Goal: Task Accomplishment & Management: Use online tool/utility

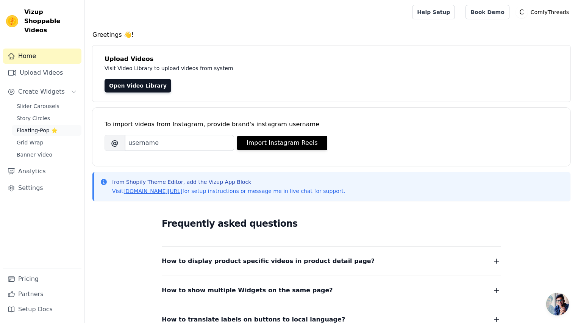
click at [35, 127] on span "Floating-Pop ⭐" at bounding box center [37, 131] width 41 height 8
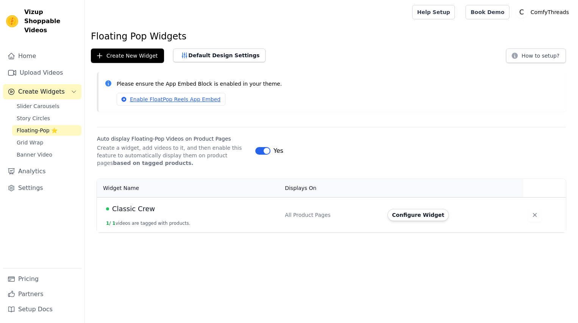
click at [137, 210] on span "Classic Crew" at bounding box center [133, 209] width 43 height 11
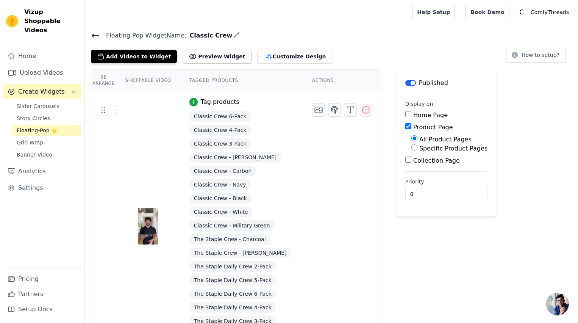
scroll to position [38, 0]
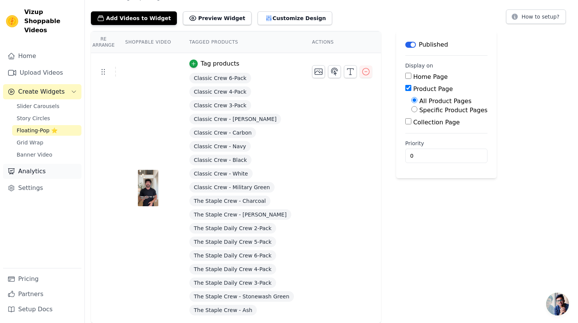
click at [46, 164] on link "Analytics" at bounding box center [42, 171] width 78 height 15
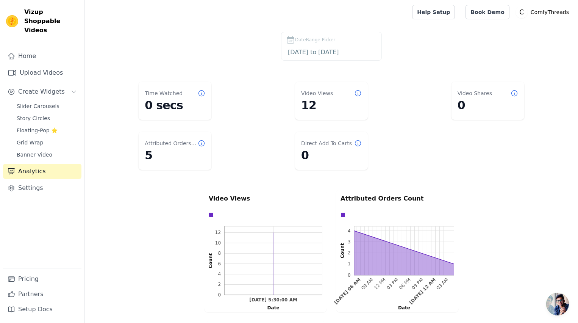
click at [161, 145] on dt "Attributed Orders Count" at bounding box center [171, 143] width 53 height 8
drag, startPoint x: 161, startPoint y: 145, endPoint x: 183, endPoint y: 142, distance: 22.2
click at [161, 145] on dt "Attributed Orders Count" at bounding box center [171, 143] width 53 height 8
click at [183, 142] on dt "Attributed Orders Count" at bounding box center [171, 143] width 53 height 8
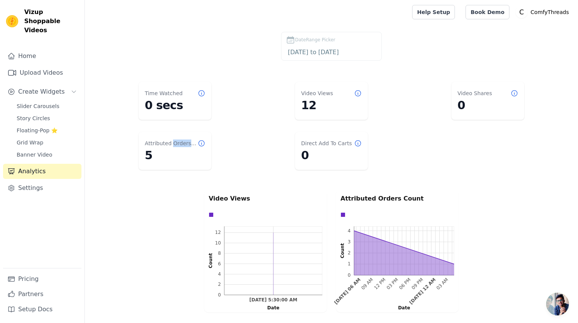
click at [183, 142] on dt "Attributed Orders Count" at bounding box center [171, 143] width 53 height 8
click at [164, 142] on dt "Attributed Orders Count" at bounding box center [171, 143] width 53 height 8
drag, startPoint x: 164, startPoint y: 142, endPoint x: 175, endPoint y: 142, distance: 11.7
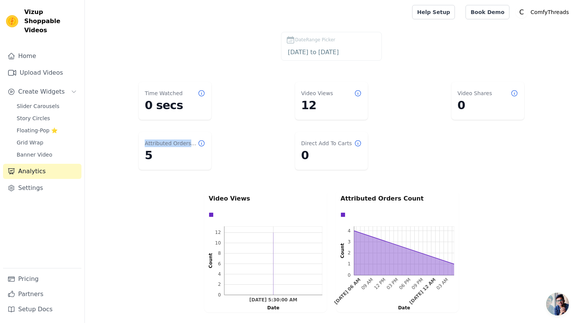
click at [166, 142] on dt "Attributed Orders Count" at bounding box center [171, 143] width 53 height 8
click at [175, 142] on dt "Attributed Orders Count" at bounding box center [171, 143] width 53 height 8
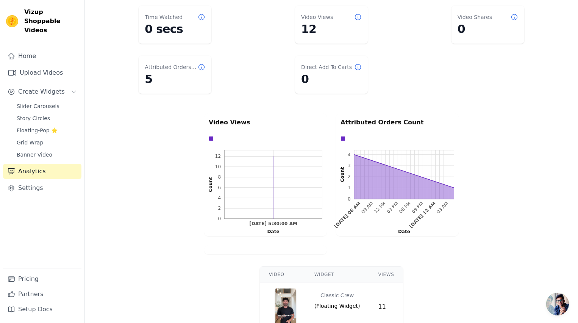
scroll to position [176, 0]
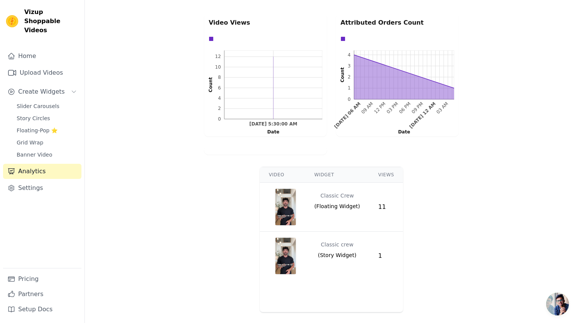
click at [329, 173] on th "Widget" at bounding box center [337, 175] width 64 height 16
drag, startPoint x: 329, startPoint y: 173, endPoint x: 335, endPoint y: 172, distance: 6.1
click at [329, 173] on th "Widget" at bounding box center [337, 175] width 64 height 16
click at [335, 172] on th "Widget" at bounding box center [337, 175] width 64 height 16
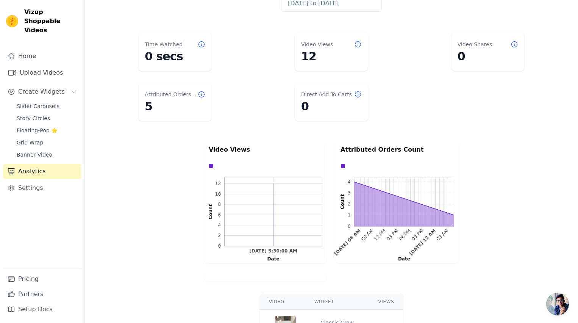
scroll to position [0, 0]
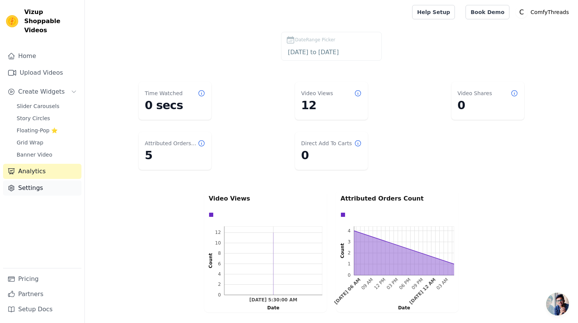
click at [45, 181] on link "Settings" at bounding box center [42, 187] width 78 height 15
click at [36, 127] on span "Floating-Pop ⭐" at bounding box center [37, 131] width 41 height 8
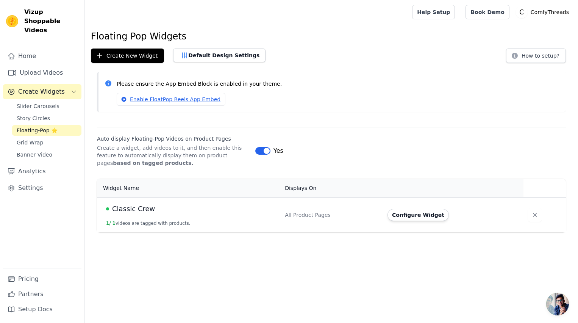
click at [138, 207] on span "Classic Crew" at bounding box center [133, 209] width 43 height 11
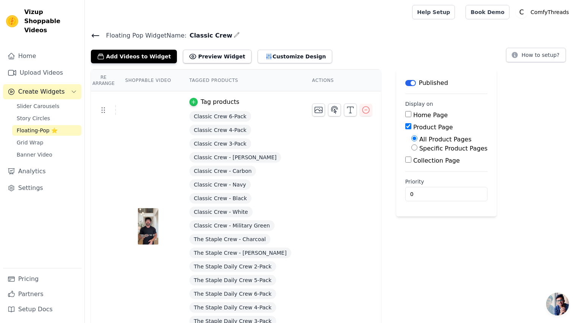
click at [193, 100] on icon "button" at bounding box center [193, 101] width 3 height 3
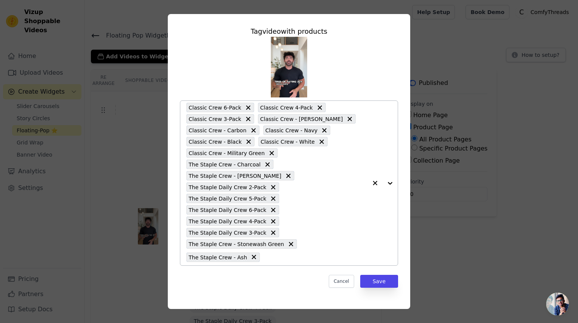
click at [264, 252] on input "text" at bounding box center [316, 256] width 104 height 9
type input "6"
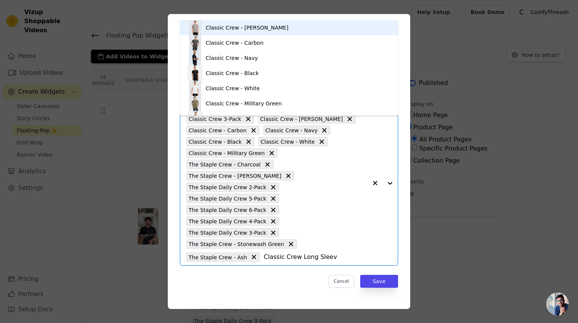
type input "Classic Crew Long Sleeve"
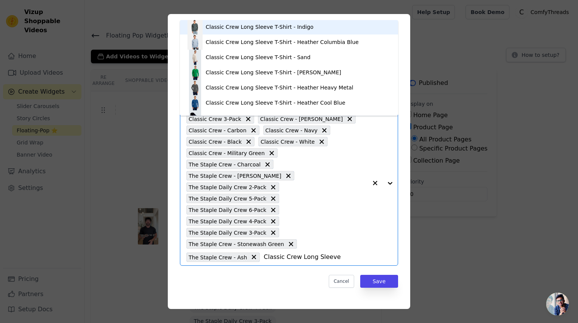
scroll to position [119, 0]
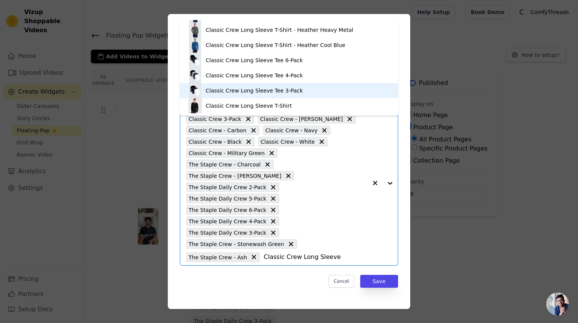
click at [264, 252] on input "Classic Crew Long Sleeve" at bounding box center [316, 256] width 104 height 9
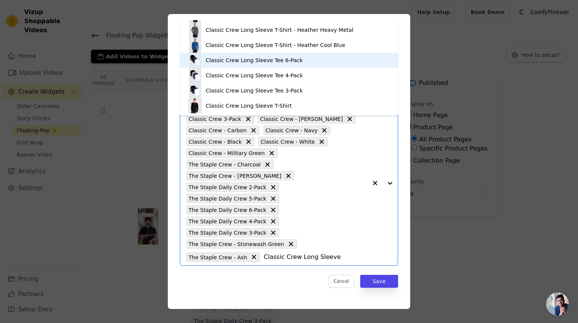
click at [260, 57] on div "Classic Crew Long Sleeve Tee 6-Pack" at bounding box center [254, 60] width 97 height 8
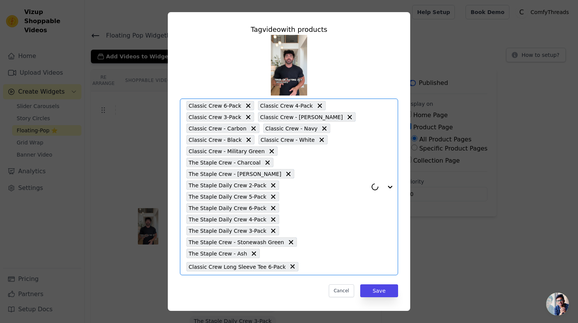
paste input "Classic Crew Long Sleeve"
type input "Classic Crew Long Sleeve"
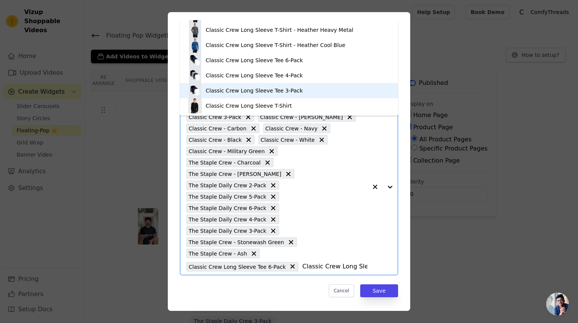
click at [277, 94] on div "Classic Crew Long Sleeve Tee 3-Pack" at bounding box center [254, 91] width 97 height 8
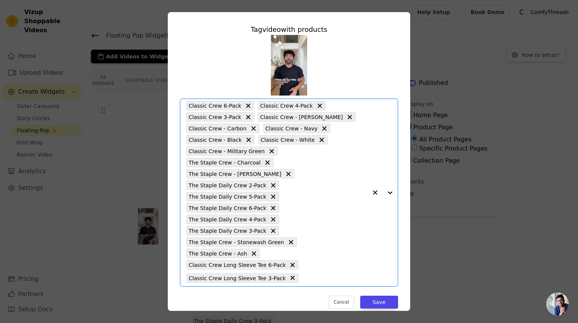
scroll to position [0, 0]
paste input "Classic Crew Long Sleeve"
type input "Classic Crew Long Sleeve"
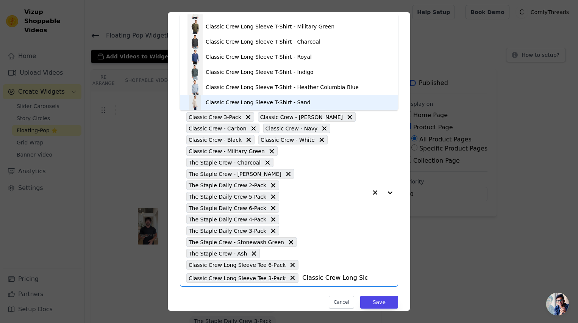
scroll to position [119, 0]
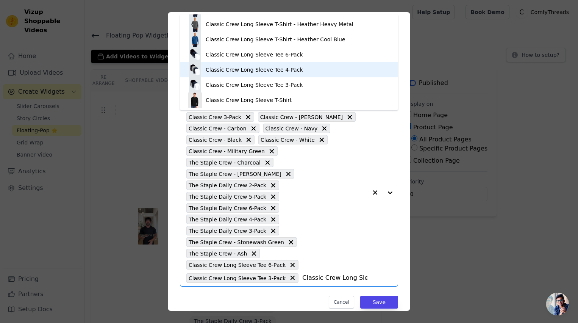
click at [271, 69] on div "Classic Crew Long Sleeve Tee 4-Pack" at bounding box center [254, 70] width 97 height 8
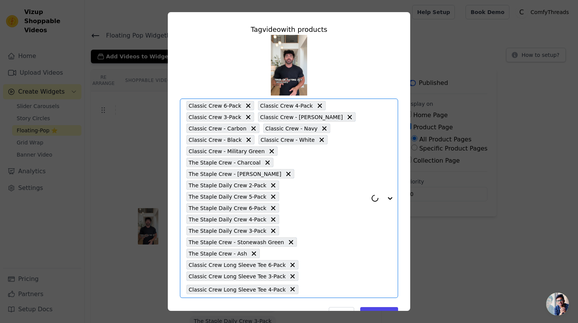
paste input "Classic Crew Long Sleeve"
type input "Classic Crew Long Sleeve"
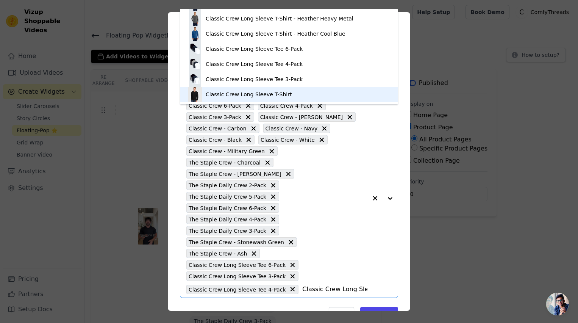
click at [267, 92] on div "Classic Crew Long Sleeve T-Shirt" at bounding box center [249, 95] width 86 height 8
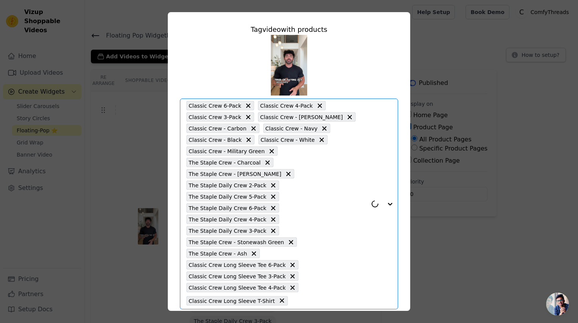
paste input "Classic Crew Long Sleeve"
type input "Classic Crew Long Sleeve"
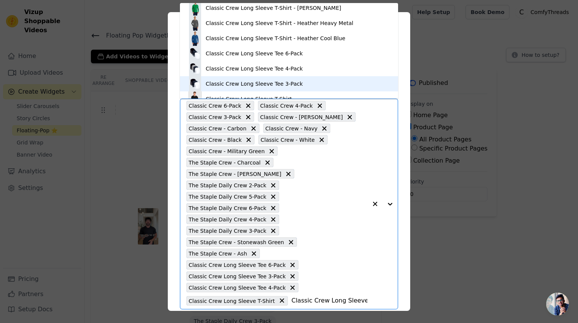
scroll to position [104, 0]
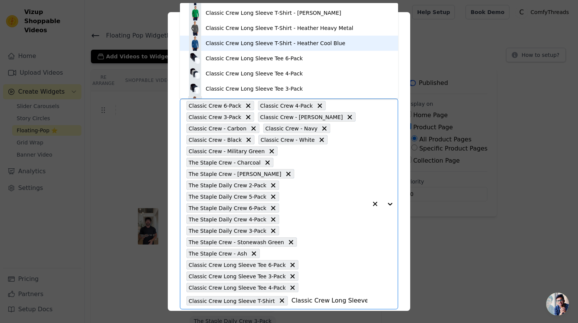
click at [264, 46] on div "Classic Crew Long Sleeve T-Shirt - Heather Cool Blue" at bounding box center [276, 43] width 140 height 8
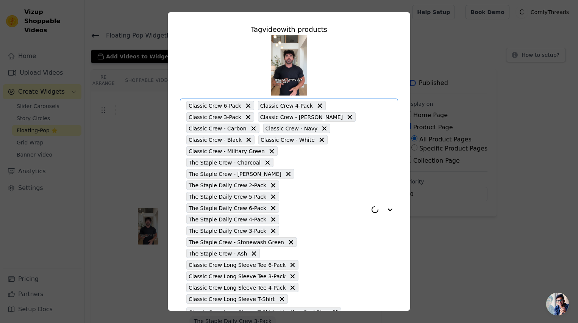
paste input "Classic Crew Long Sleeve"
type input "Classic Crew Long Sleeve"
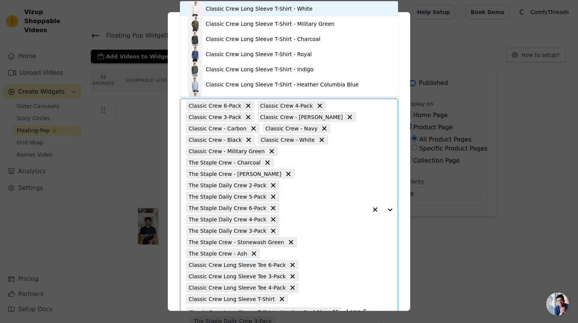
click at [260, 12] on div "Classic Crew Long Sleeve T-Shirt - White" at bounding box center [259, 9] width 107 height 8
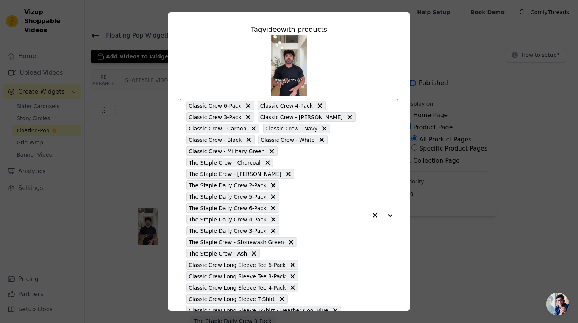
scroll to position [0, 0]
paste input "Classic Crew Long Sleeve"
type input "Classic Crew Long Sleeve"
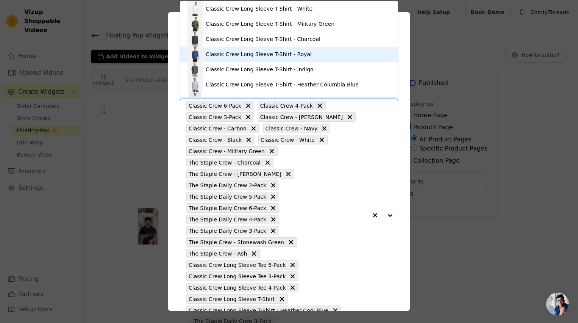
click at [253, 52] on div "Classic Crew Long Sleeve T-Shirt - Royal" at bounding box center [259, 54] width 106 height 8
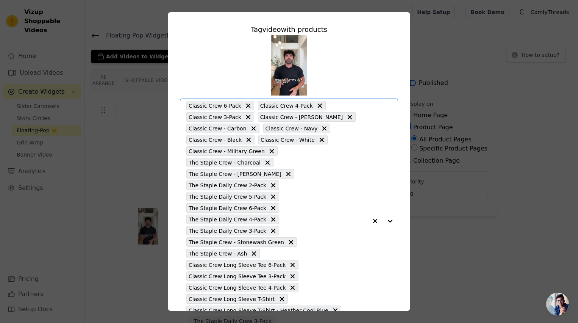
scroll to position [0, 0]
paste input "Classic Crew Long Sleeve"
type input "Classic Crew Long Sleeve"
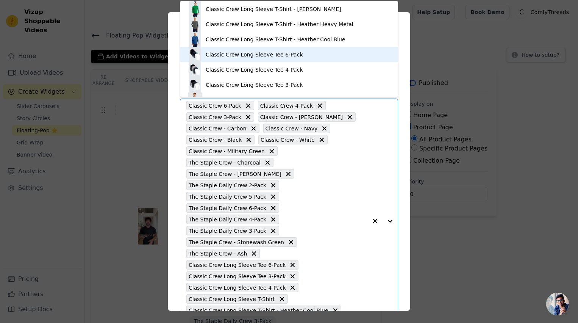
scroll to position [105, 0]
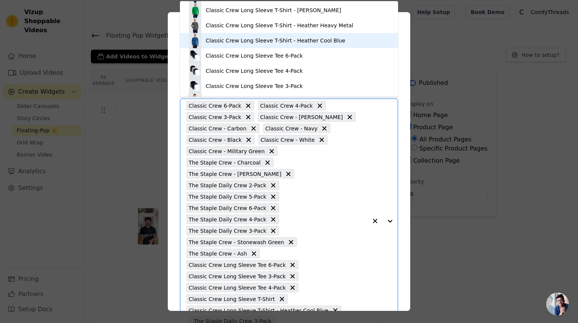
click at [254, 40] on div "Classic Crew Long Sleeve T-Shirt - Heather Cool Blue" at bounding box center [276, 41] width 140 height 8
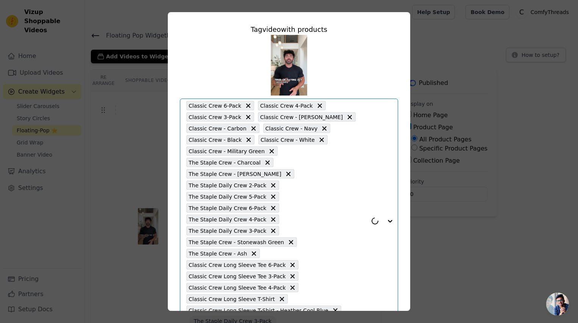
paste input "Classic Crew Long Sleeve"
type input "Classic Crew Long Sleeve"
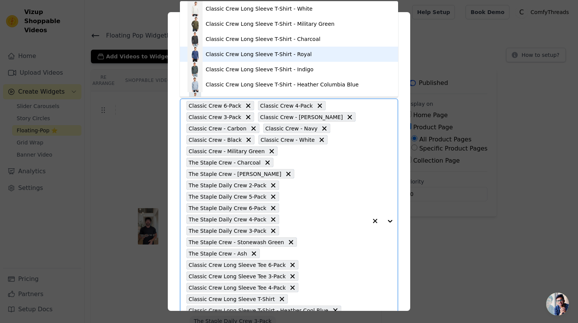
scroll to position [119, 0]
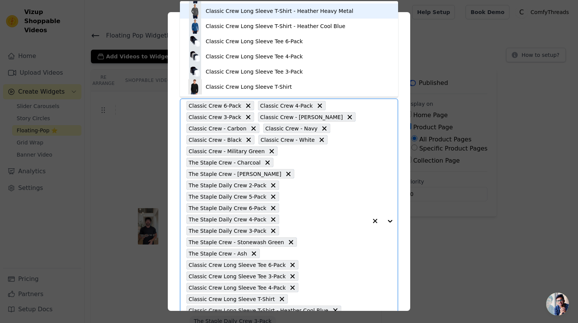
click at [258, 10] on div "Classic Crew Long Sleeve T-Shirt - Heather Heavy Metal" at bounding box center [280, 11] width 148 height 8
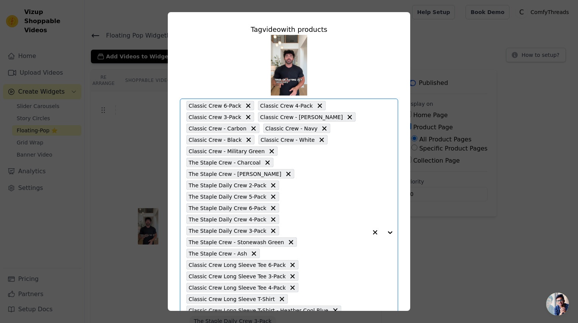
scroll to position [0, 0]
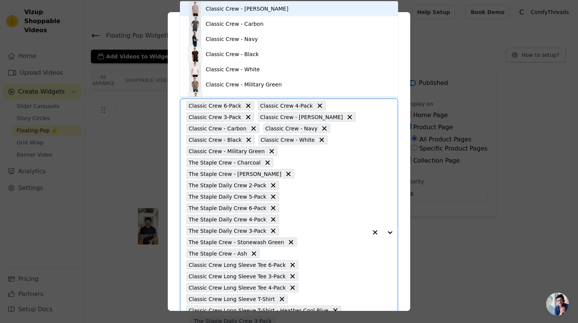
type input "Classic V-neck"
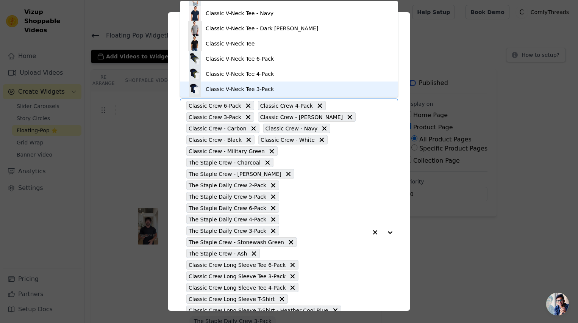
scroll to position [43, 0]
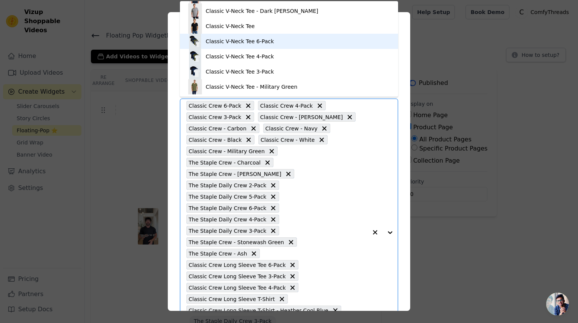
click at [242, 46] on div "Classic V-Neck Tee 6-Pack" at bounding box center [289, 41] width 203 height 15
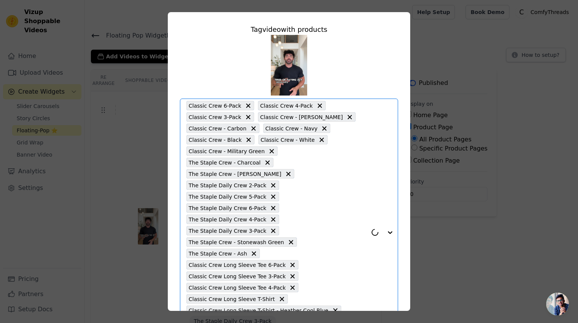
paste input "Classic V-neck"
type input "Classic V-neck"
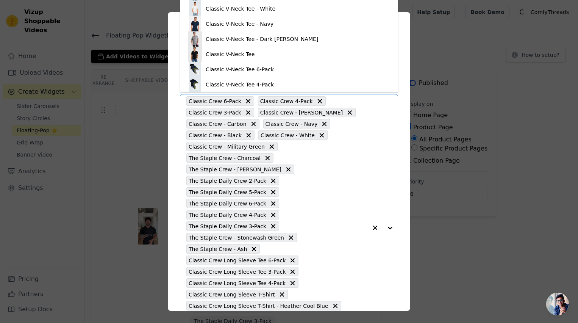
scroll to position [43, 0]
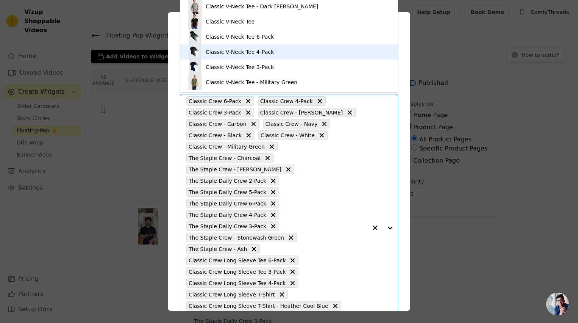
click at [276, 49] on div "Classic V-Neck Tee 4-Pack" at bounding box center [289, 51] width 203 height 15
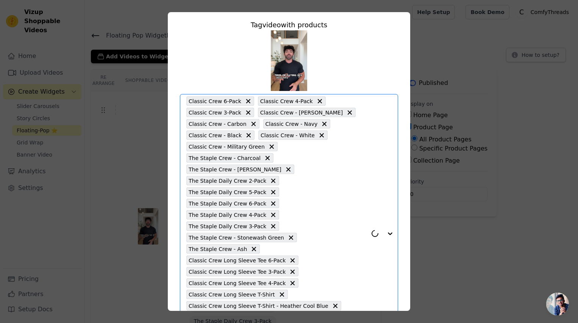
paste input "Classic V-neck"
type input "Classic V-neck"
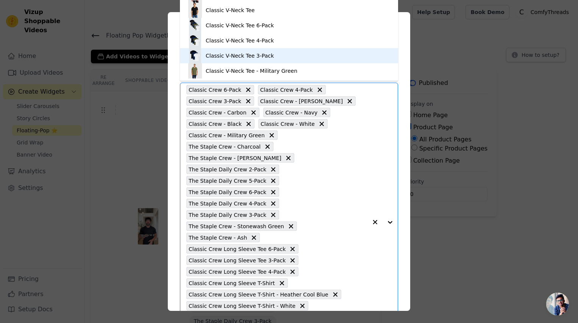
click at [268, 53] on div "Classic V-Neck Tee 3-Pack" at bounding box center [240, 56] width 68 height 8
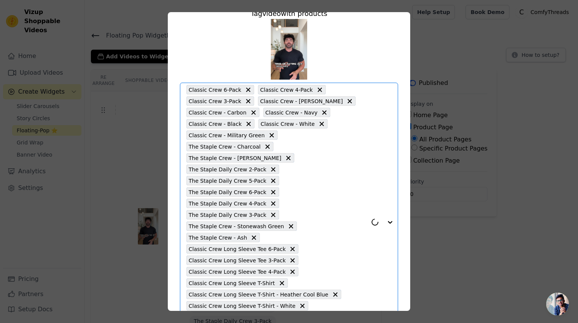
paste input "Classic V-neck"
type input "Classic V-neck"
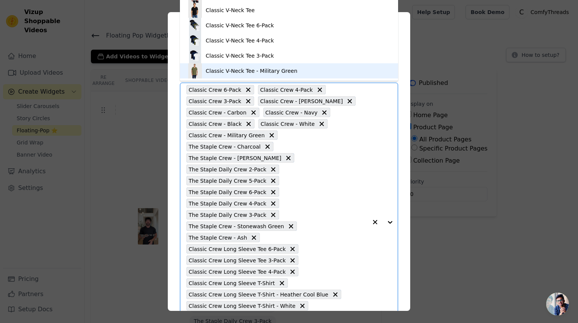
click at [268, 72] on div "Classic V-Neck Tee - Military Green" at bounding box center [252, 71] width 92 height 8
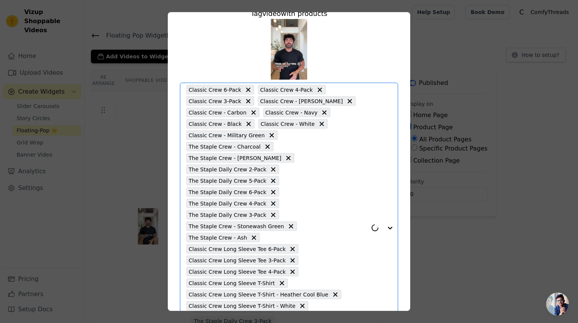
paste input "Classic V-neck"
type input "Classic V-neck"
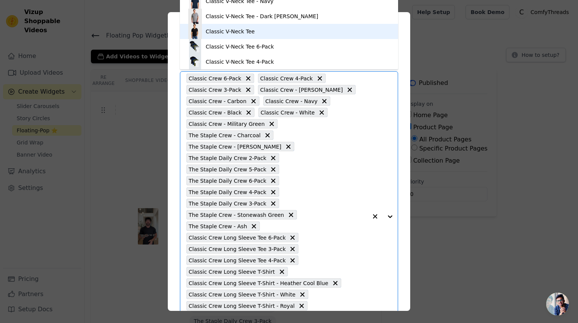
scroll to position [0, 0]
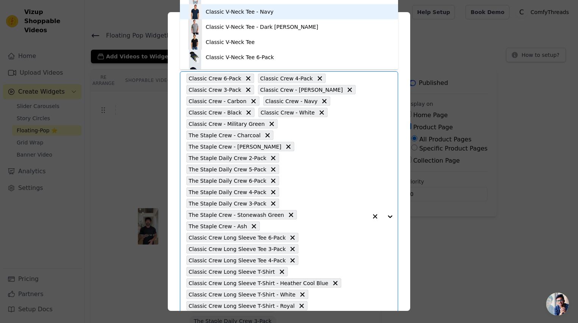
click at [268, 16] on div "Classic V-Neck Tee - Navy" at bounding box center [289, 11] width 203 height 15
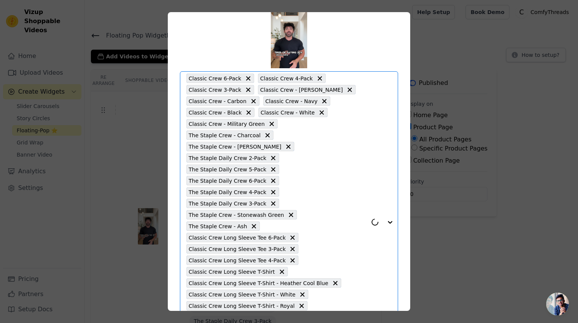
paste input "Classic V-neck"
type input "Classic V-neck"
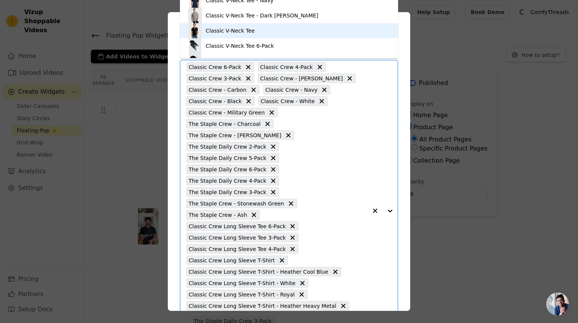
click at [258, 30] on div "Classic V-Neck Tee" at bounding box center [289, 30] width 203 height 15
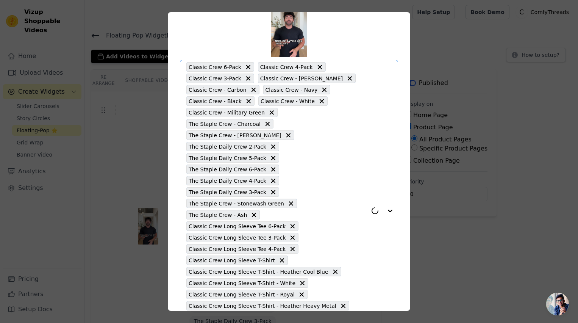
paste input "Classic V-neck"
type input "Classic V-neck"
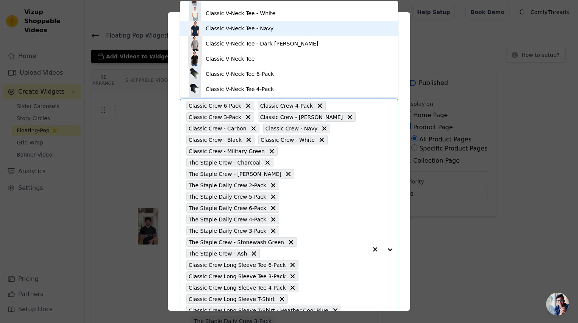
click at [282, 29] on div "Classic V-Neck Tee - Navy" at bounding box center [289, 28] width 203 height 15
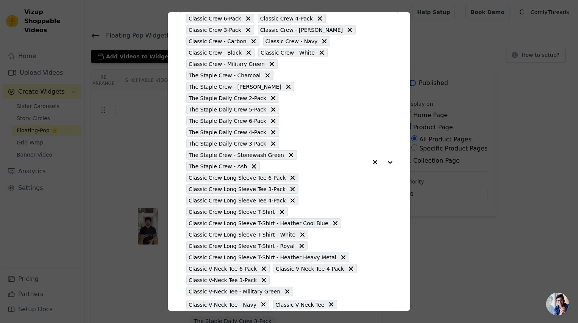
click at [381, 322] on button "Save" at bounding box center [379, 328] width 38 height 13
